Goal: Communication & Community: Answer question/provide support

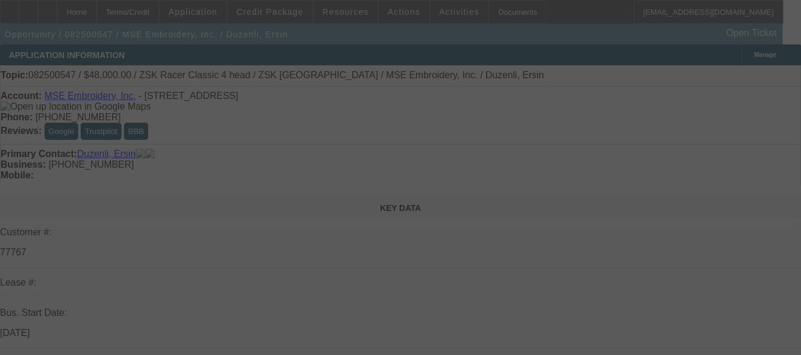
select select "0"
select select "2"
select select "0"
select select "6"
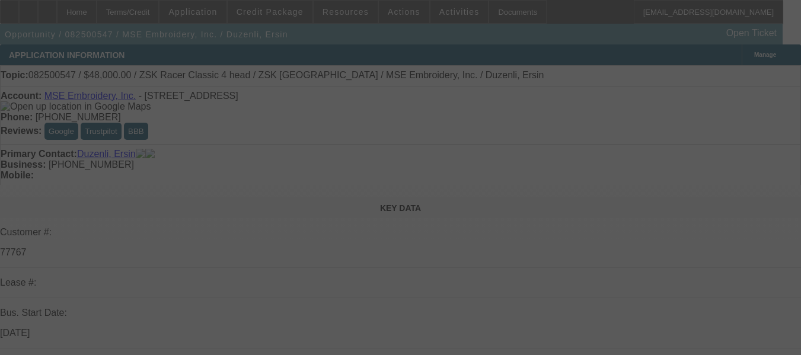
select select "0"
select select "2"
select select "0.1"
select select "4"
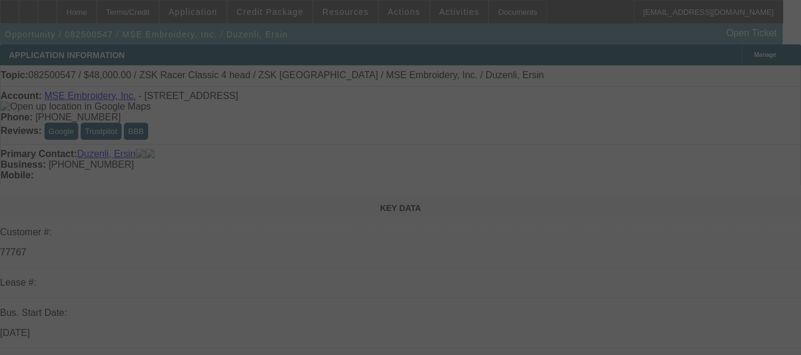
select select "0"
select select "2"
select select "0"
select select "6"
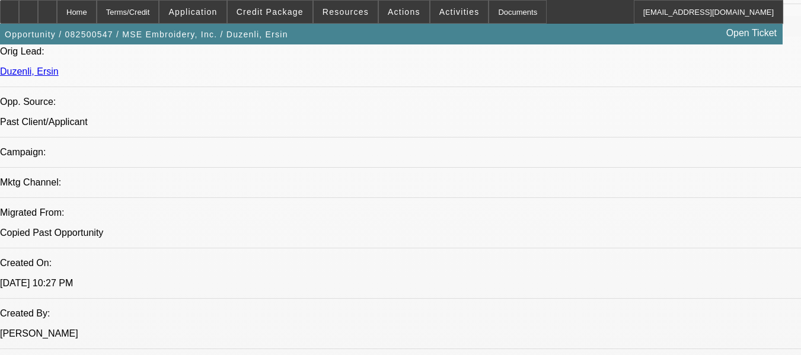
scroll to position [767, 0]
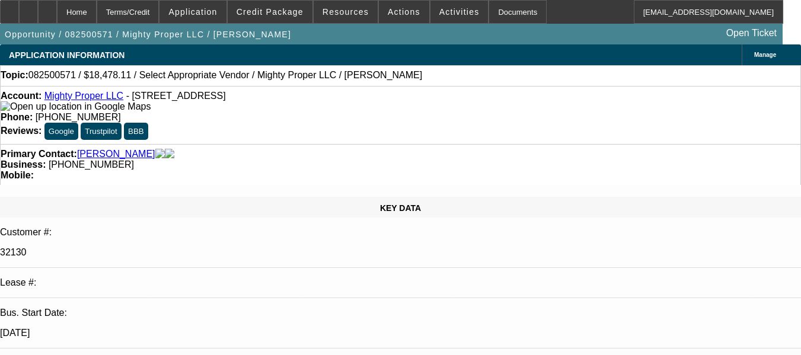
select select "0"
select select "2"
select select "0.1"
select select "1"
select select "2"
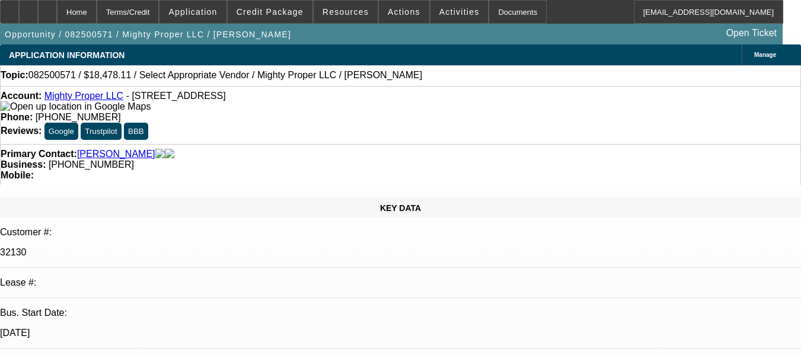
select select "4"
radio input "true"
type textarea "T"
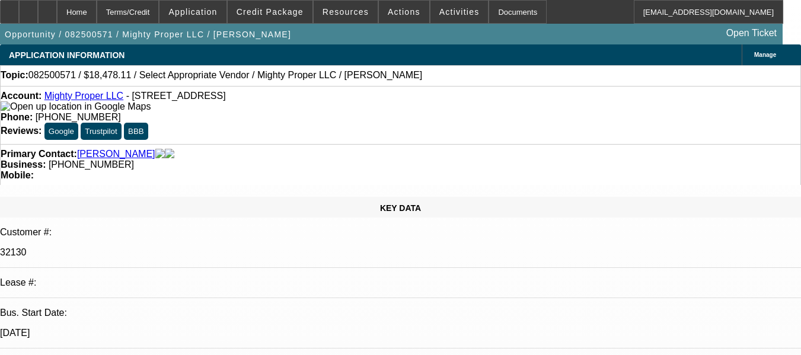
scroll to position [40, 0]
type textarea "CUSTOMER SOLD THE #02 UNIT AND WE FINANCED THE CUSTOMER WHO BOUGHT THE #02 UNIT…"
radio input "true"
